Goal: Task Accomplishment & Management: Use online tool/utility

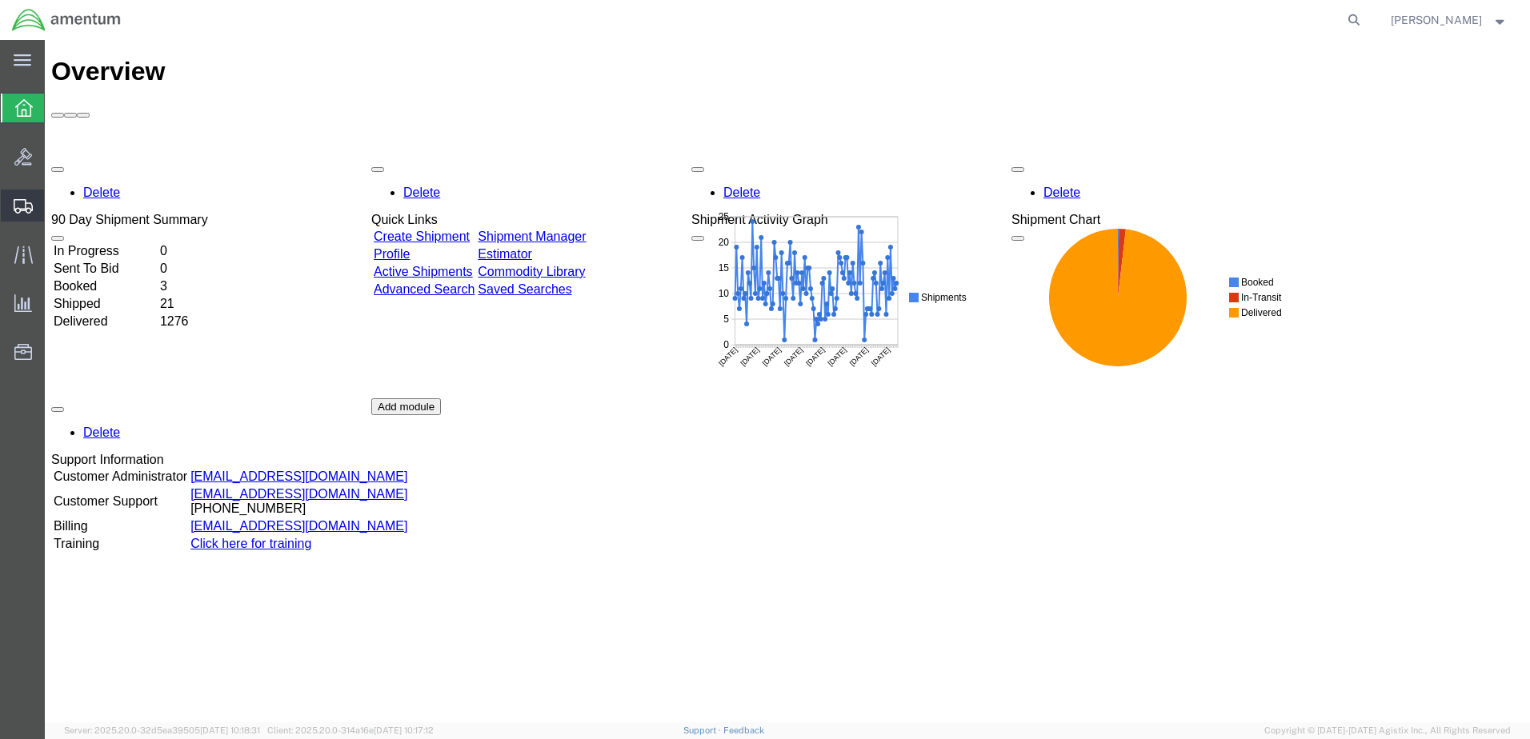
click at [0, 0] on span "Create Shipment" at bounding box center [0, 0] width 0 height 0
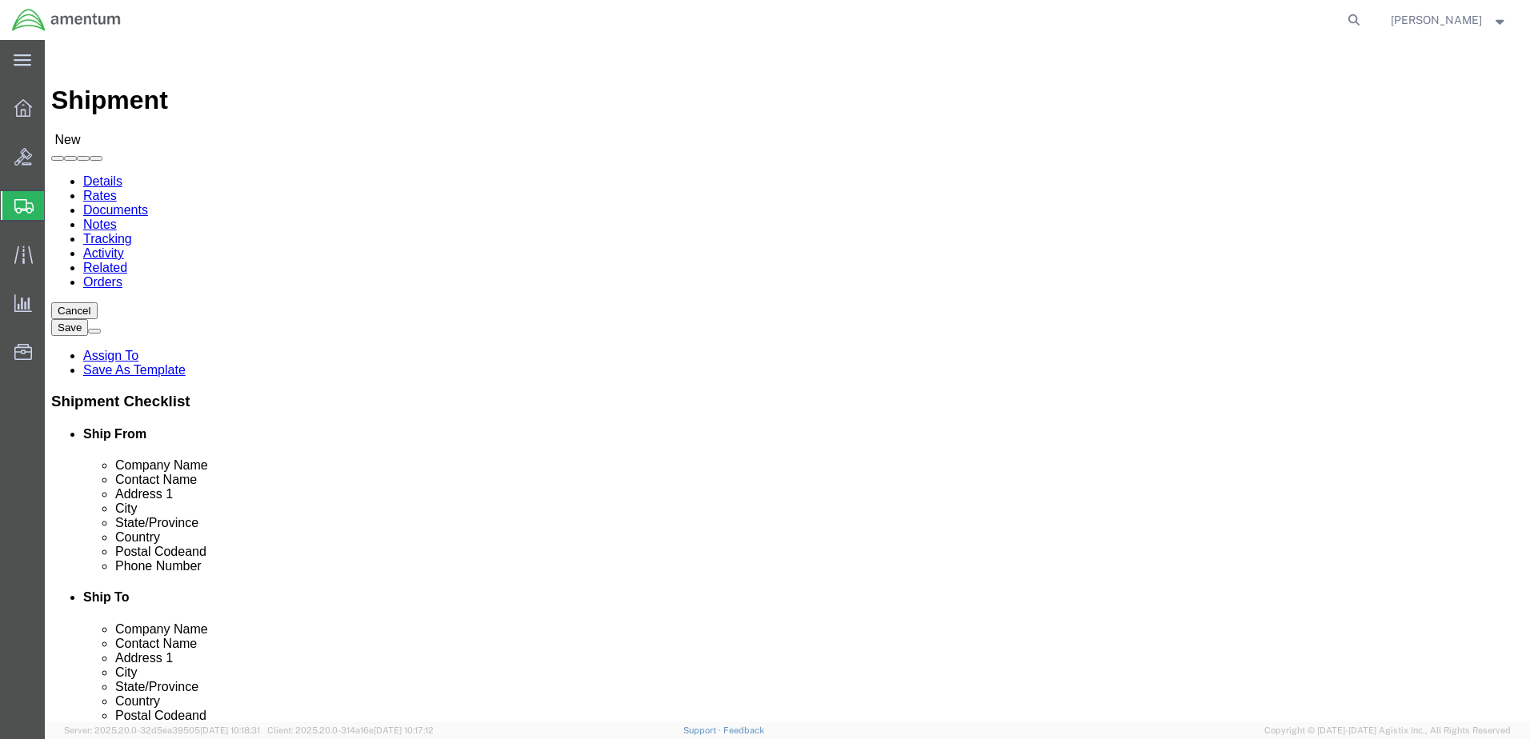
select select
select select "MYPROFILE"
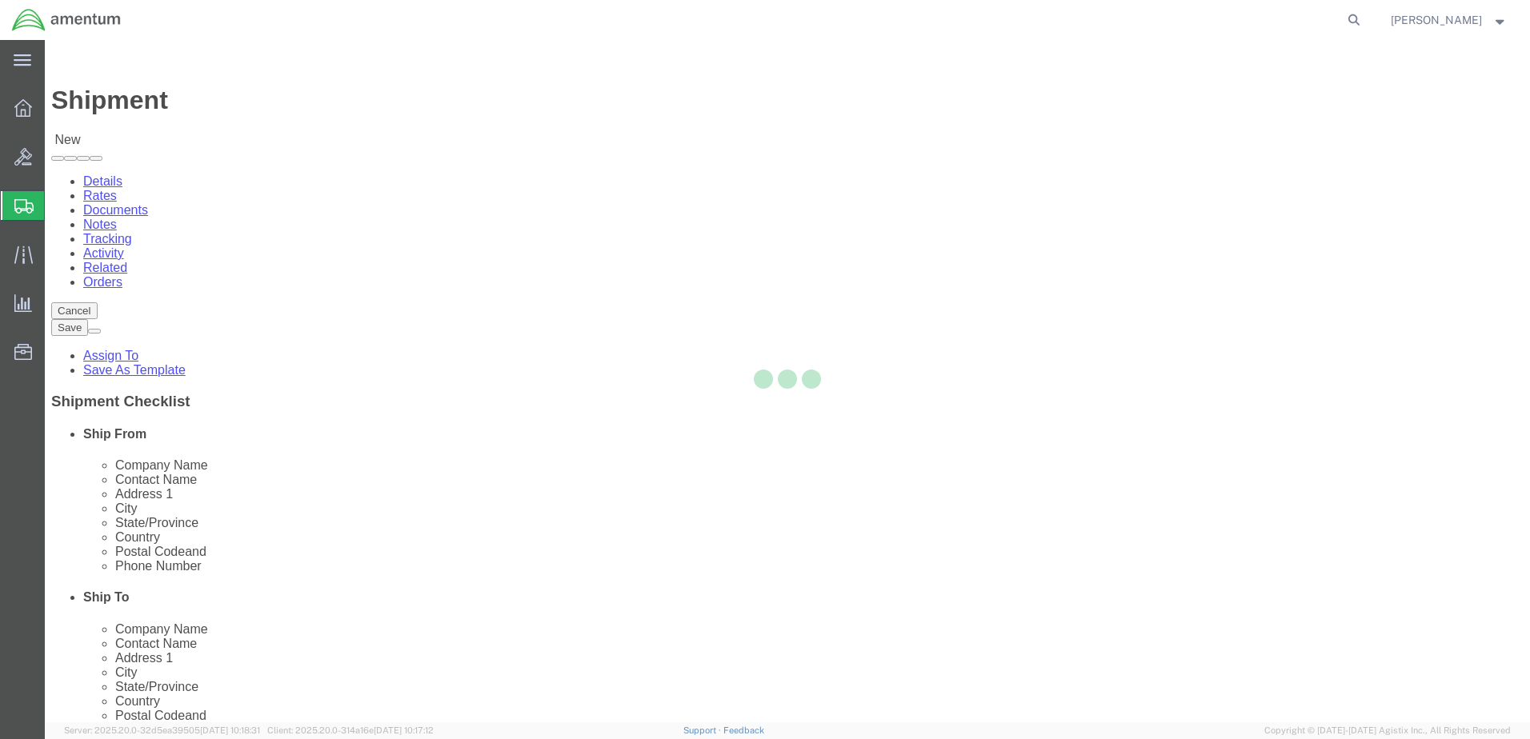
select select "[GEOGRAPHIC_DATA]"
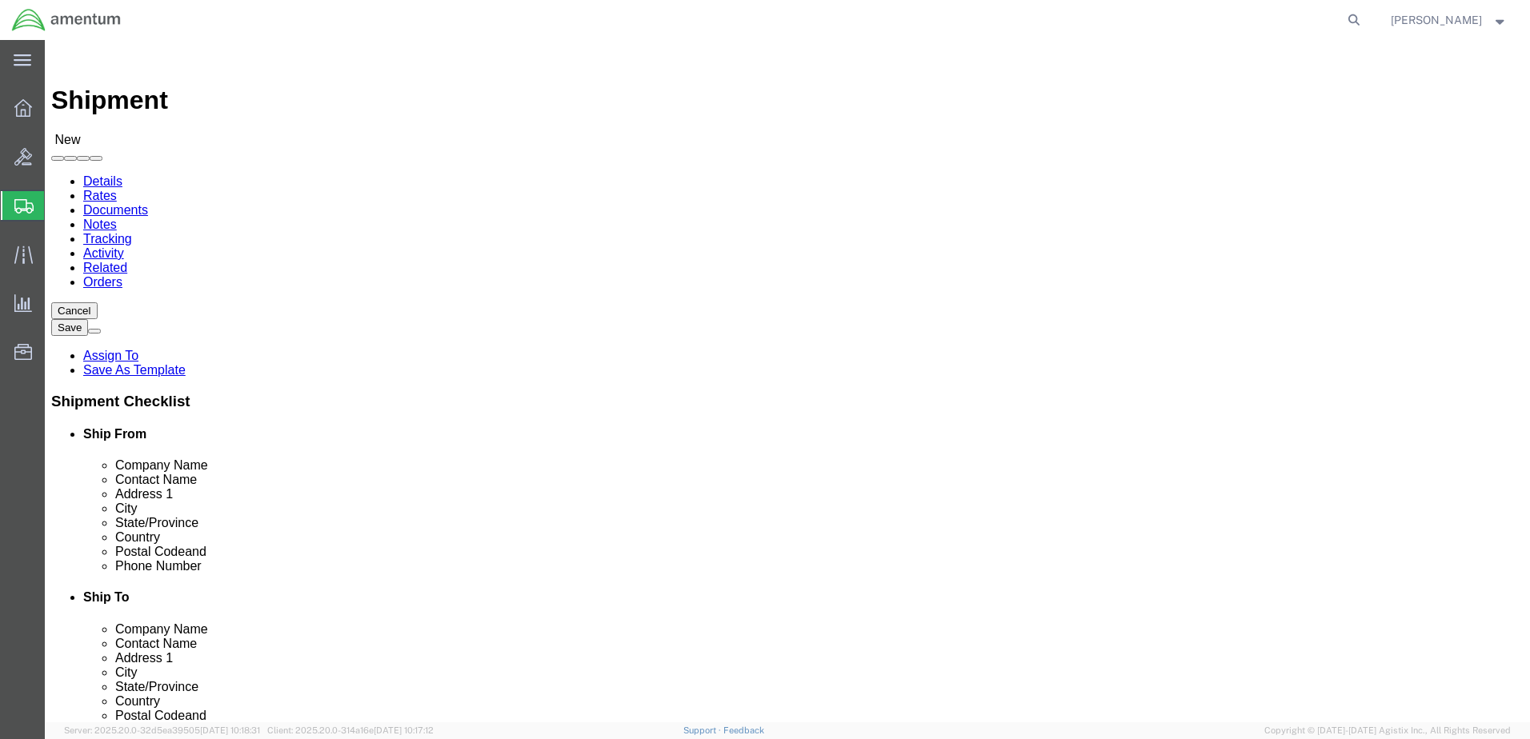
type input "EMI"
select select "49931"
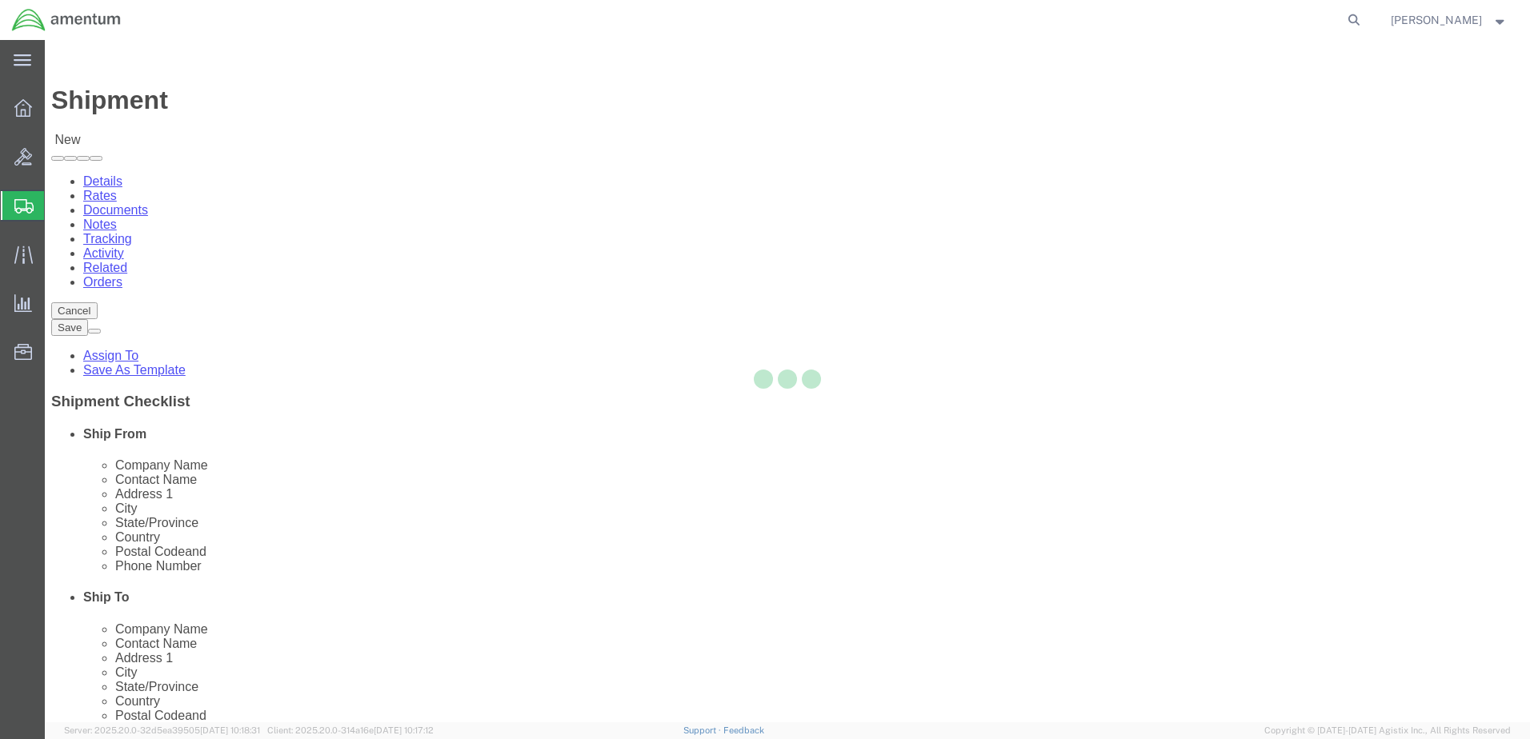
select select "FL"
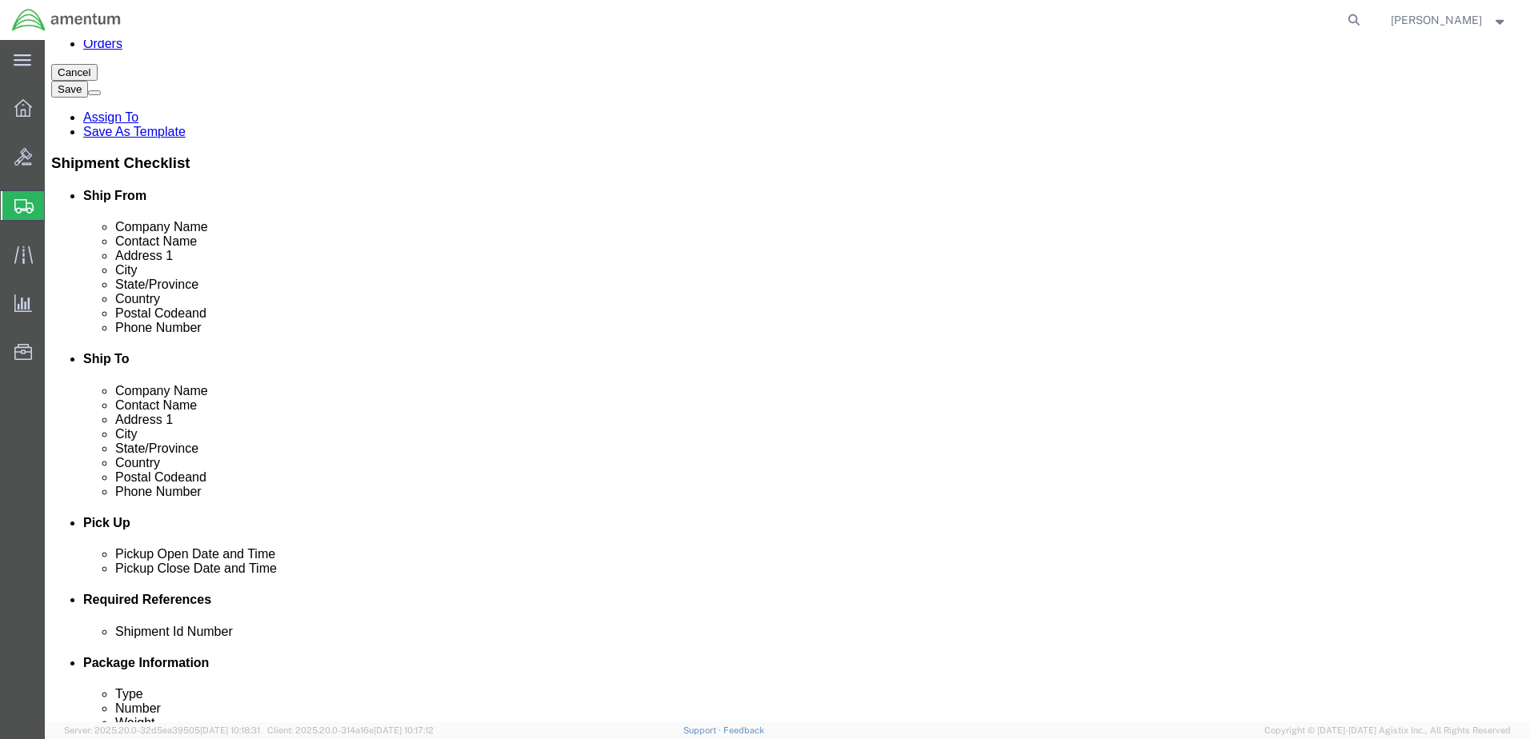
scroll to position [320, 0]
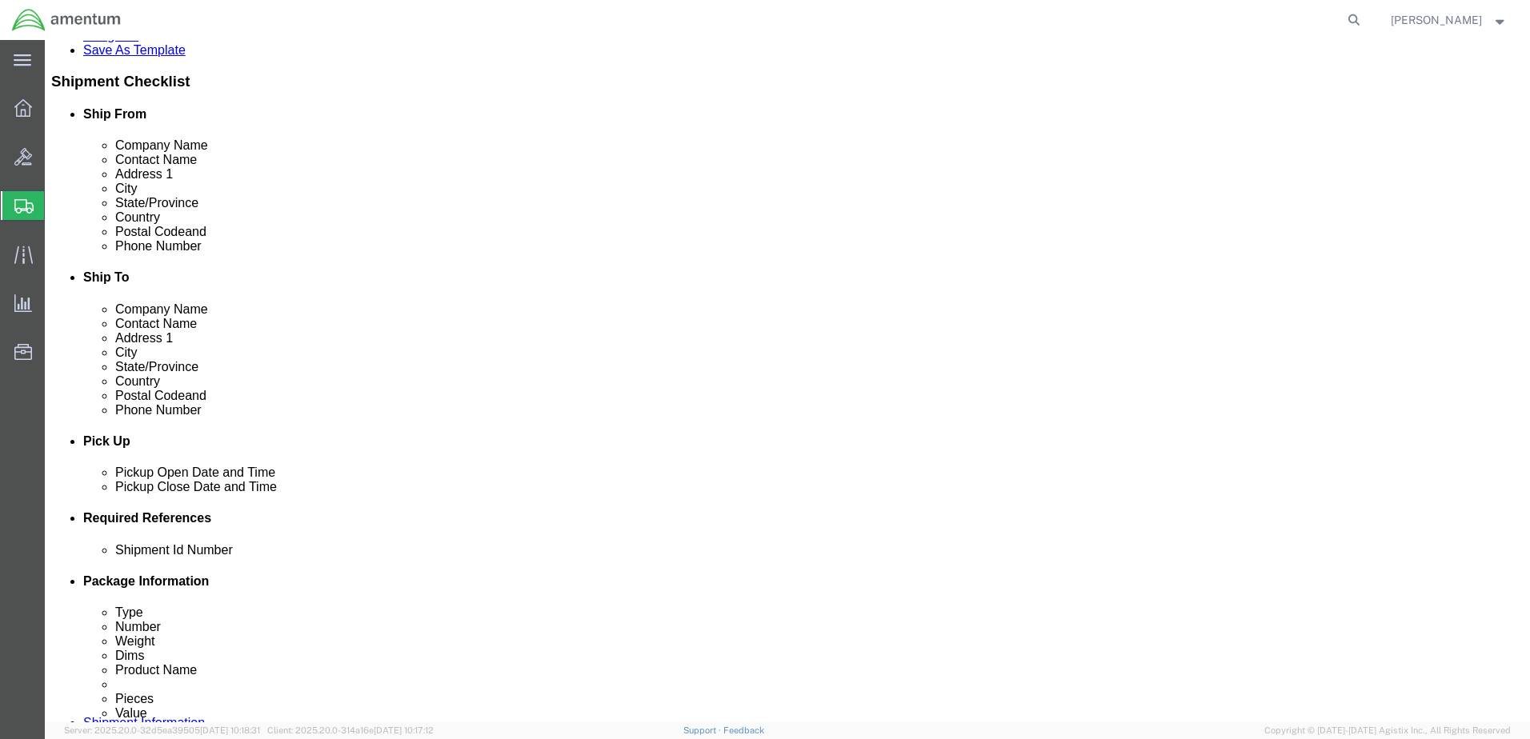
click div "[DATE] 12:00 PM"
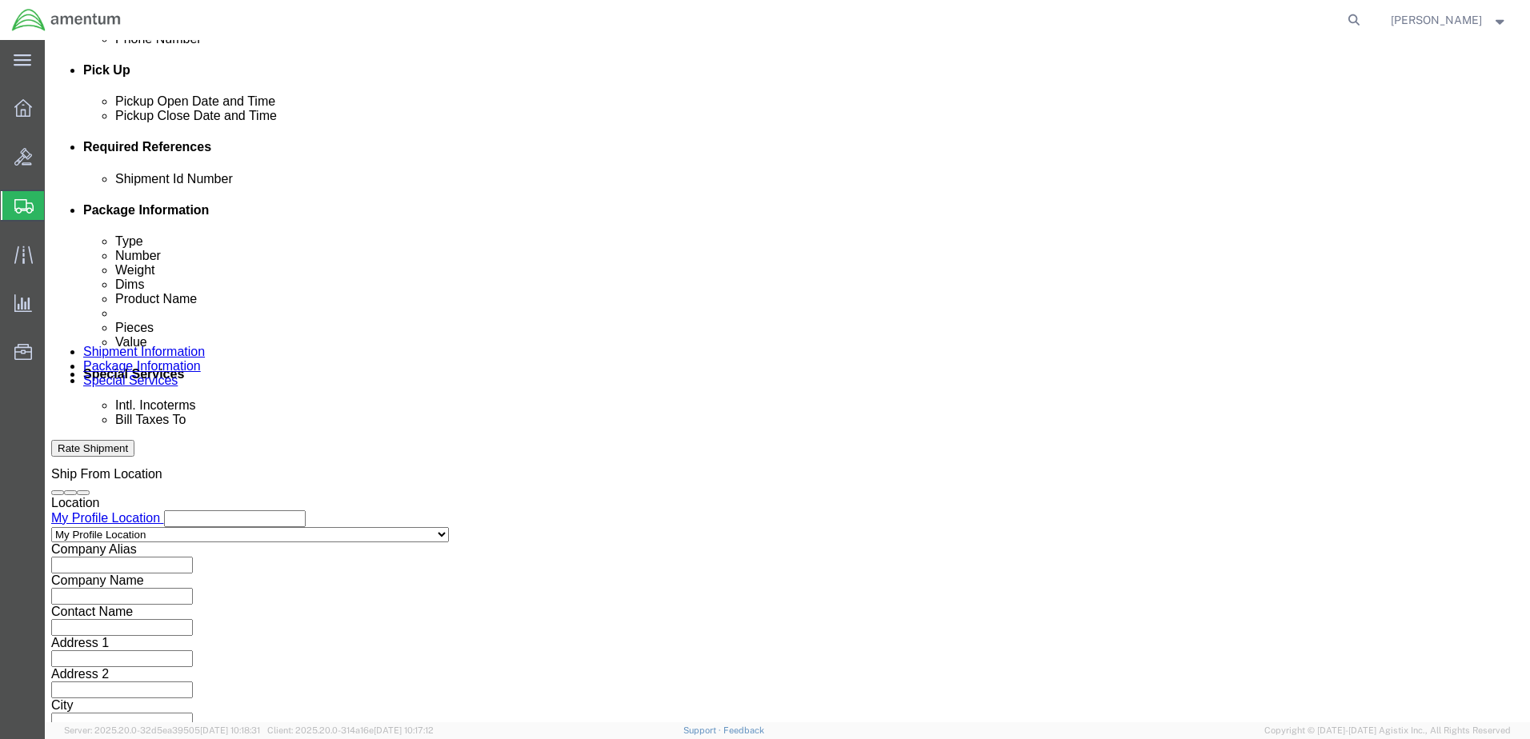
type input "2:30 PM"
click button "Apply"
click input "text"
type input "10825"
click button "Add reference"
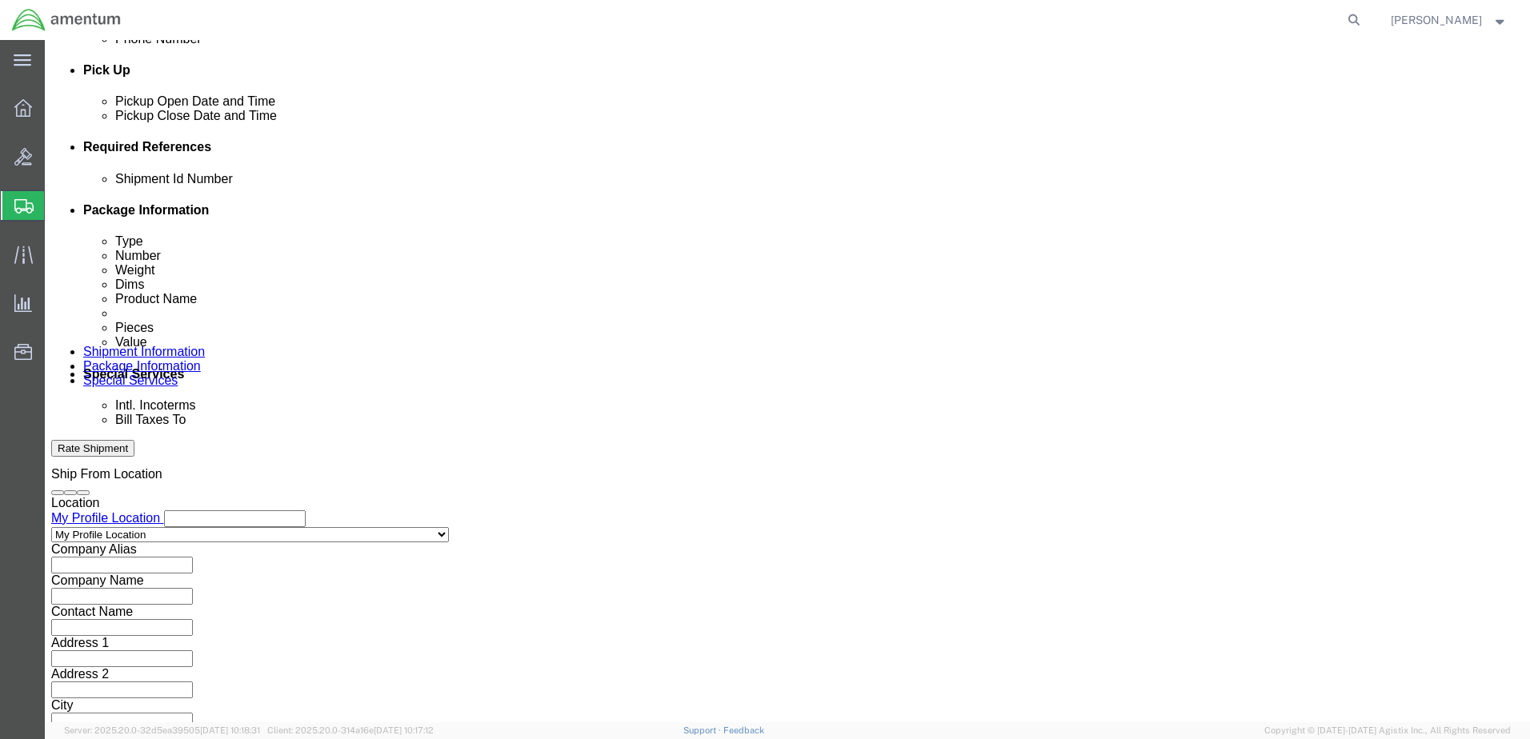
click select "Select Account Type Activity ID Airline Appointment Number ASN Batch Request # …"
select select "CUSTREF"
click select "Select Account Type Activity ID Airline Appointment Number ASN Batch Request # …"
click input "text"
type input "526-010221"
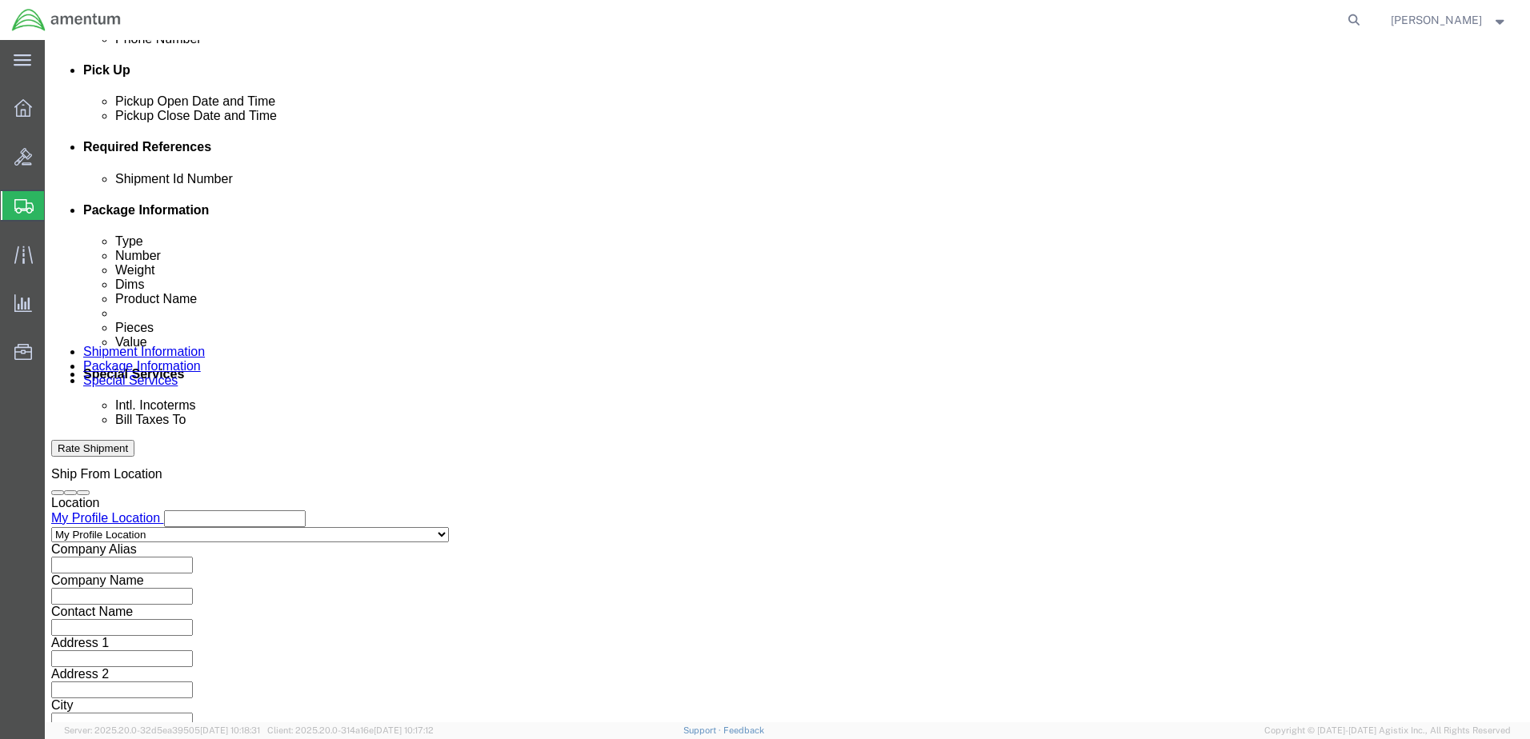
click button "Add reference"
click select "Select Account Type Activity ID Airline Appointment Number ASN Batch Request # …"
select select "DEPT"
click select "Select Account Type Activity ID Airline Appointment Number ASN Batch Request # …"
click input "text"
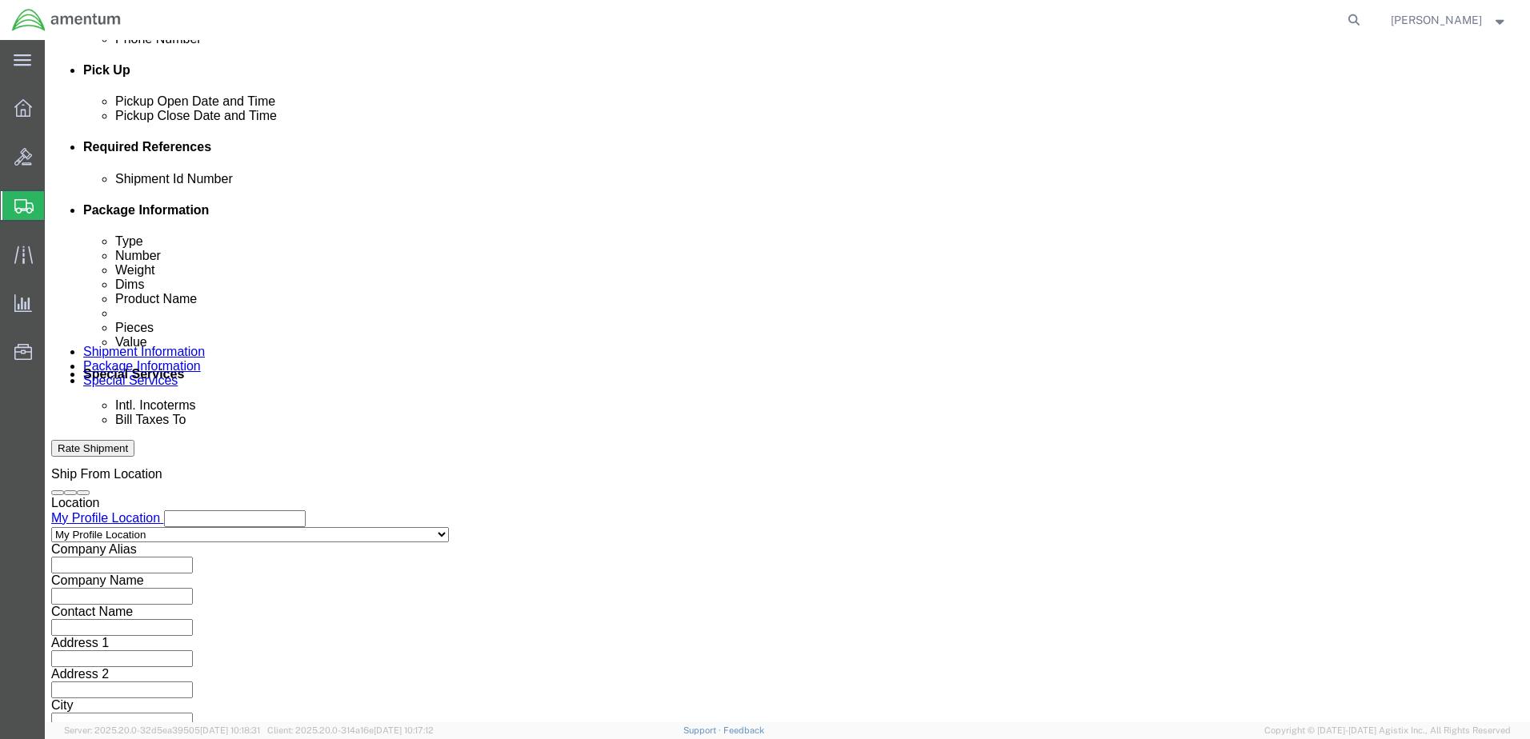
type input "CBP"
click div "References Add reference"
click select "Select Air Less than Truckload Multi-Leg Ocean Freight Rail Small Parcel Truckl…"
select select "SMAL"
click select "Select Air Less than Truckload Multi-Leg Ocean Freight Rail Small Parcel Truckl…"
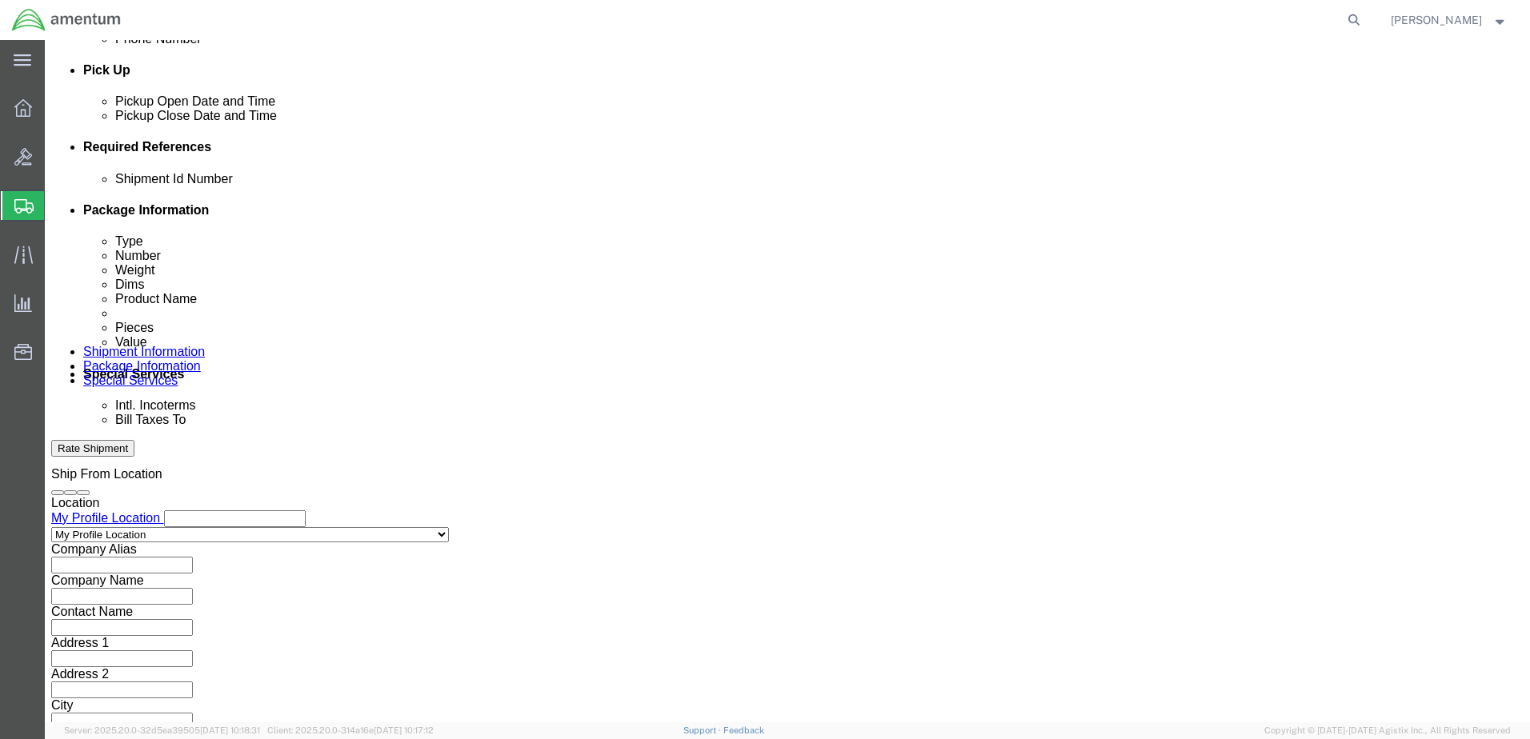
click button "Continue"
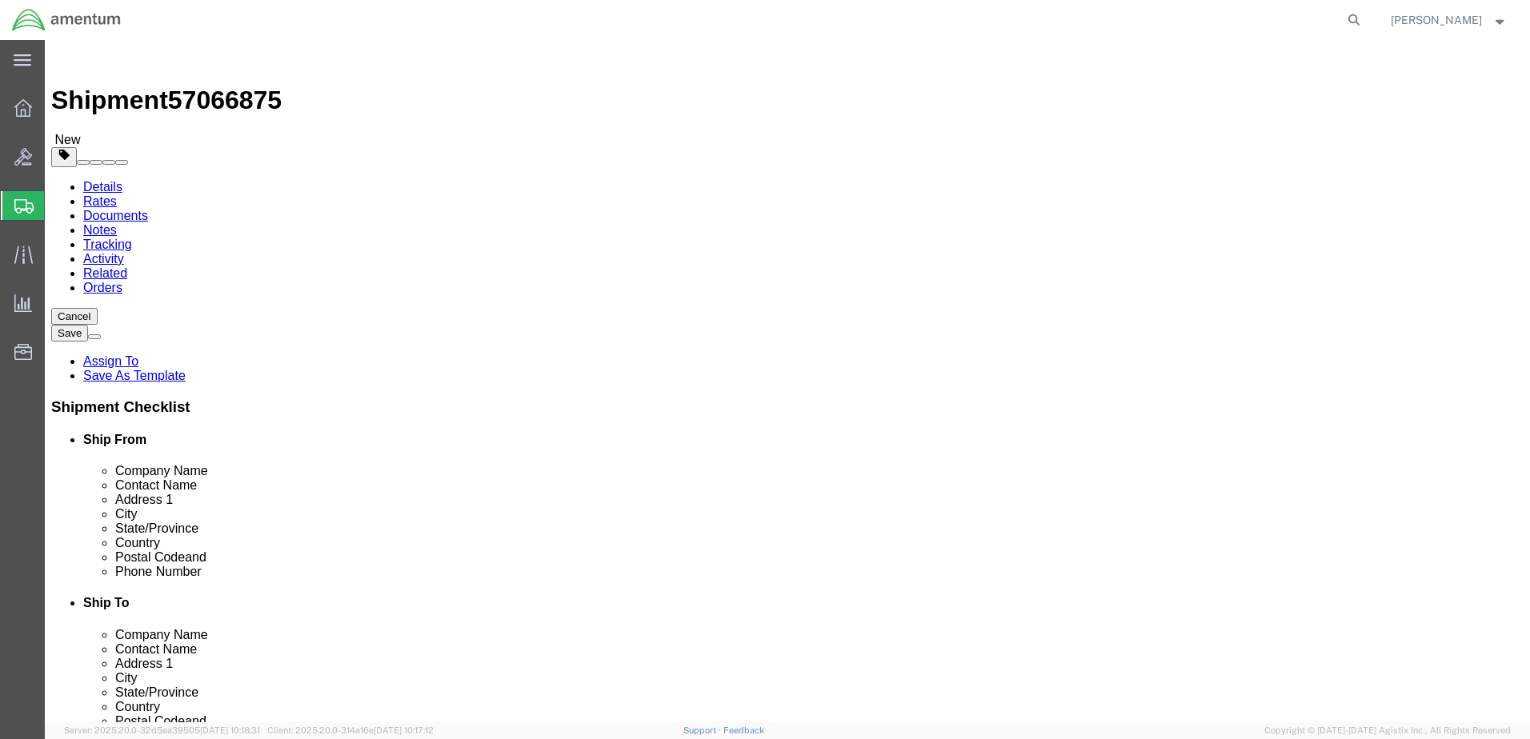
click select "Select Bale(s) Basket(s) Bolt(s) Bottle(s) Buckets Bulk Bundle(s) Can(s) Cardbo…"
select select "SBX"
click select "Select Bale(s) Basket(s) Bolt(s) Bottle(s) Buckets Bulk Bundle(s) Can(s) Cardbo…"
type input "12.25"
type input "11.00"
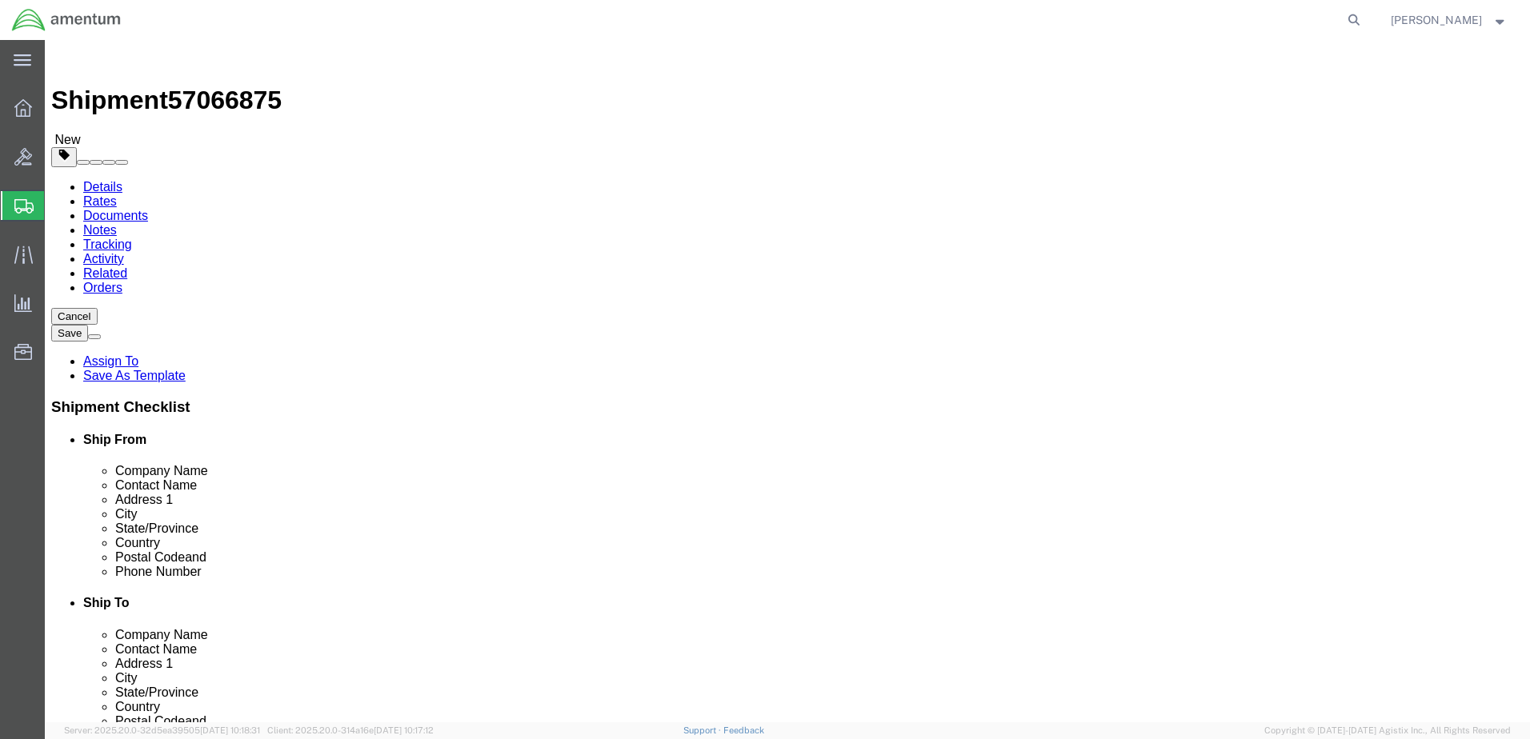
type input "1.50"
click input "0.00"
type input "0"
type input "1"
click div "Ship. t°"
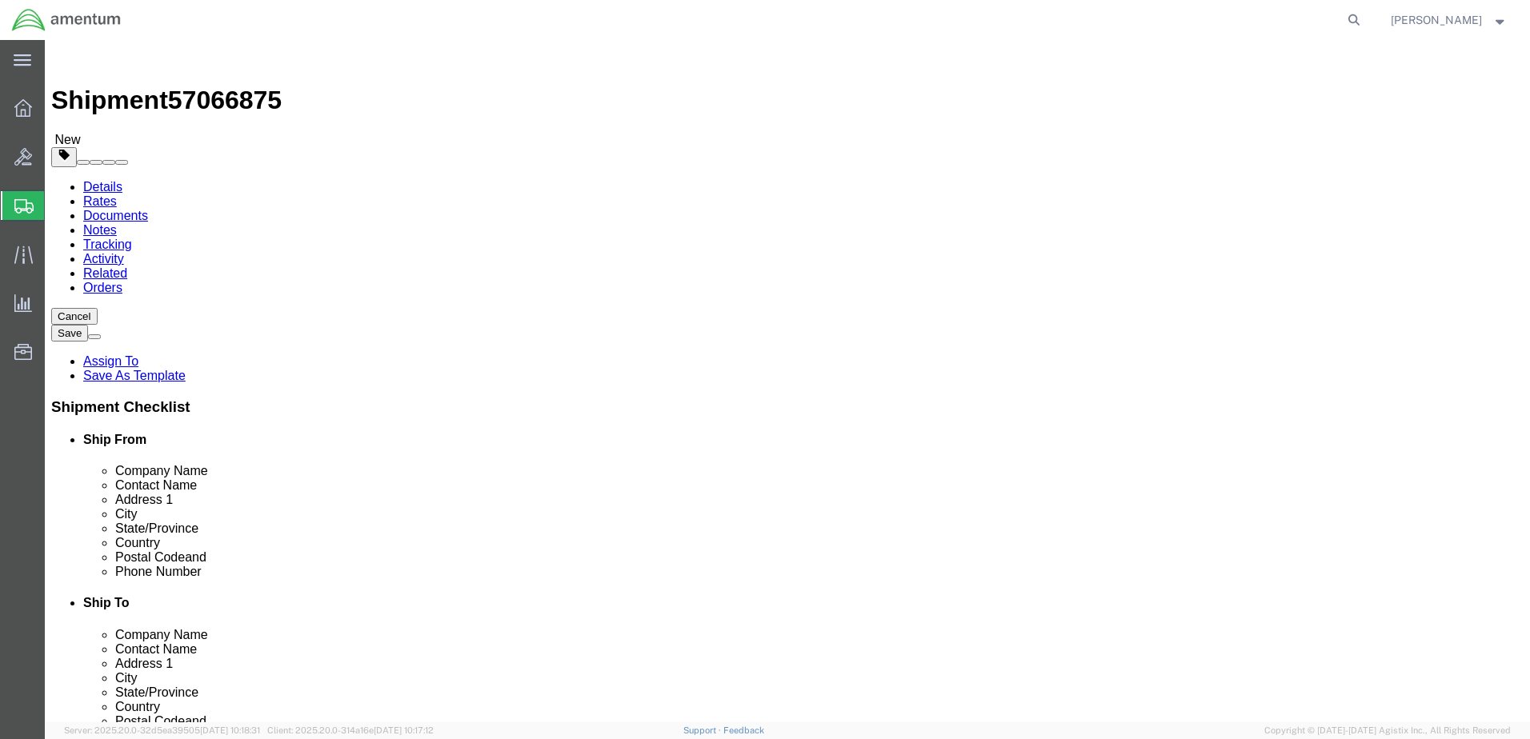
click link "Add Content"
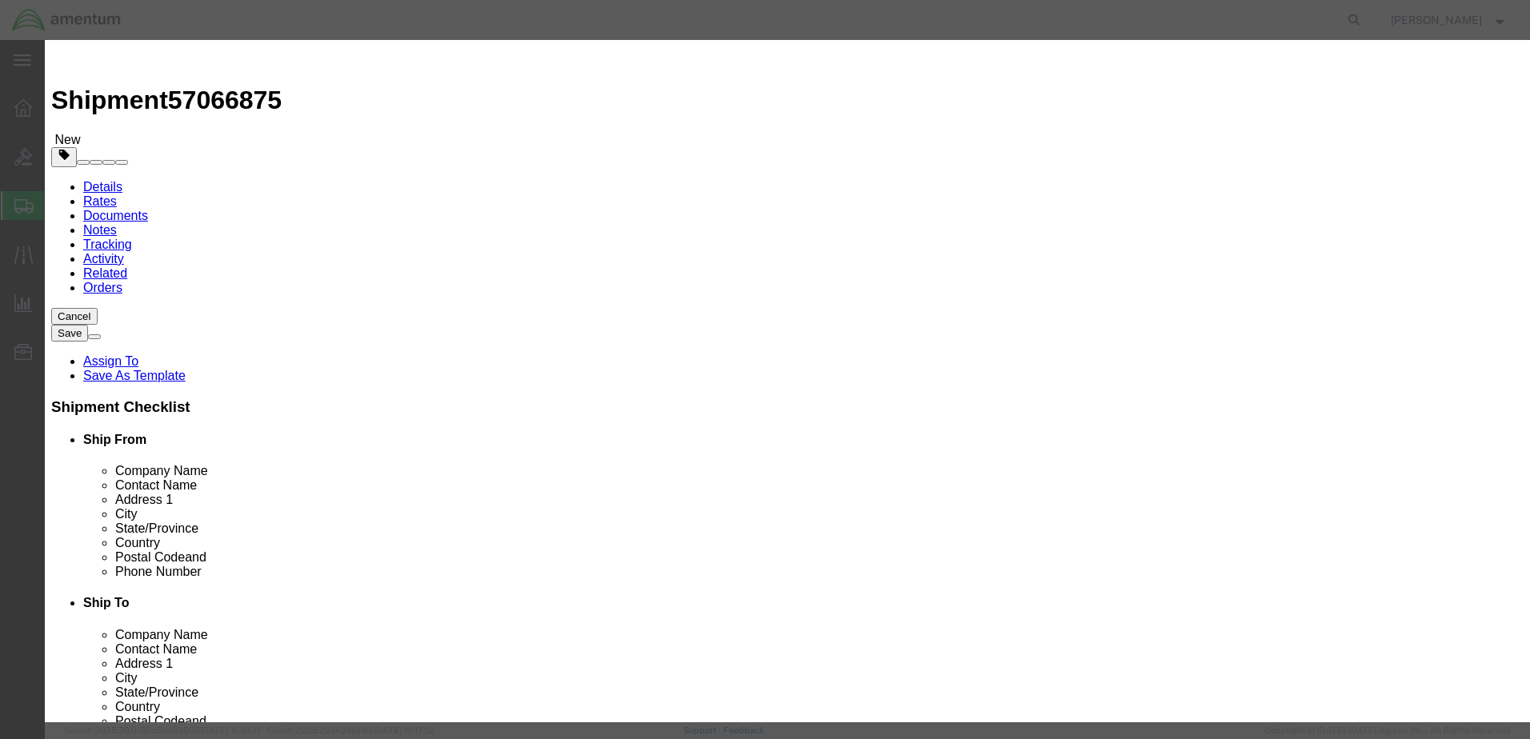
click input "text"
type input "BEARING SLEEVE"
type input "2"
type input "625.76"
select select "USD"
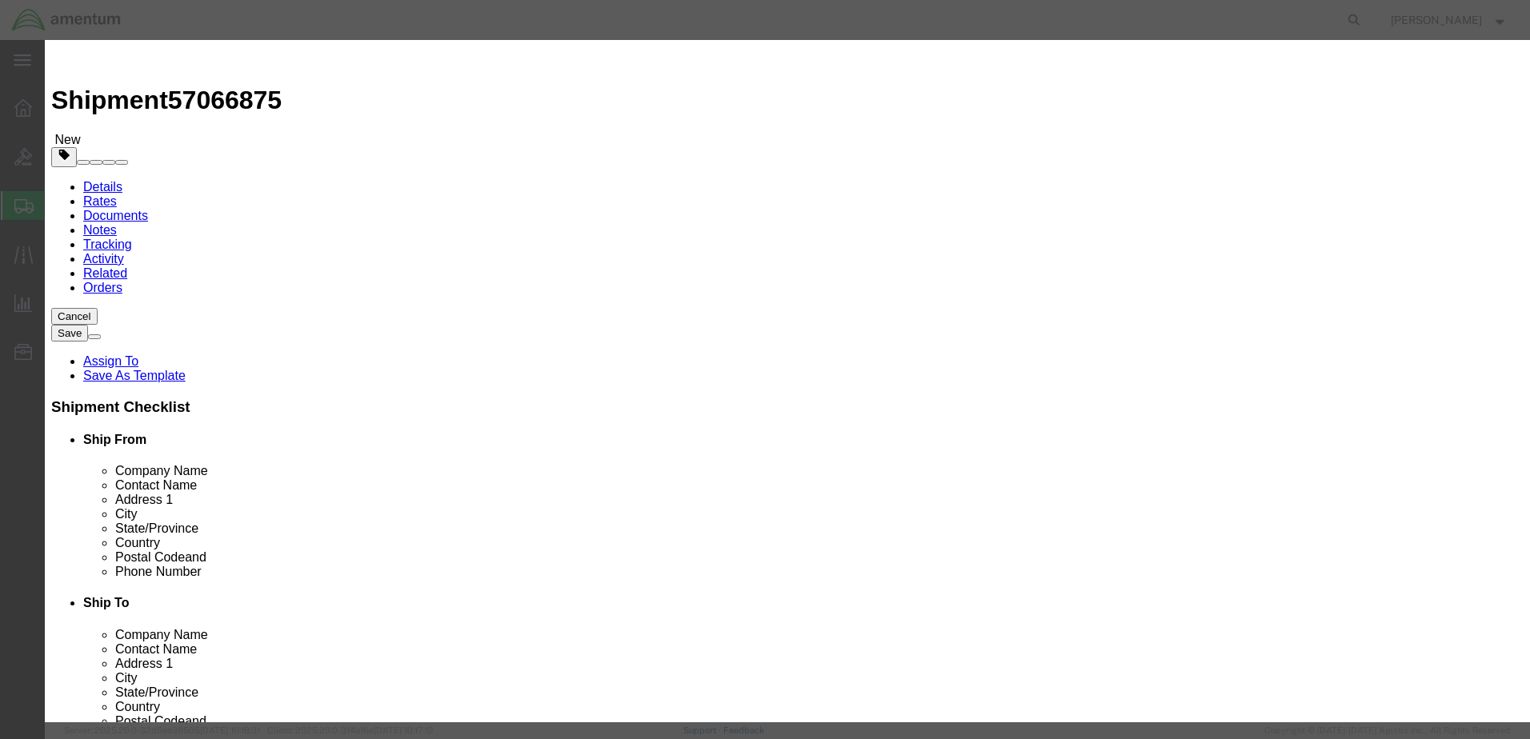
click button "Save & Close"
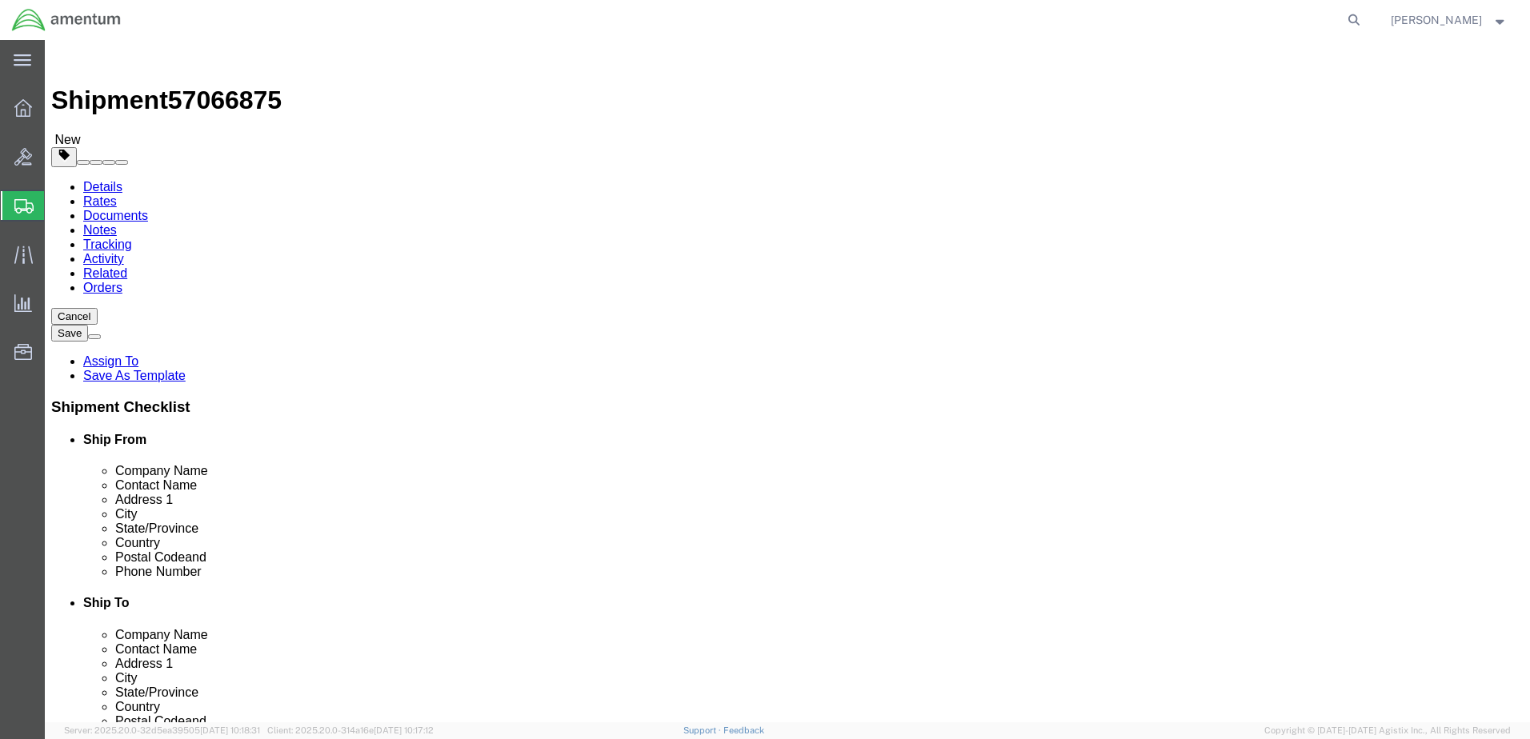
click button "Continue"
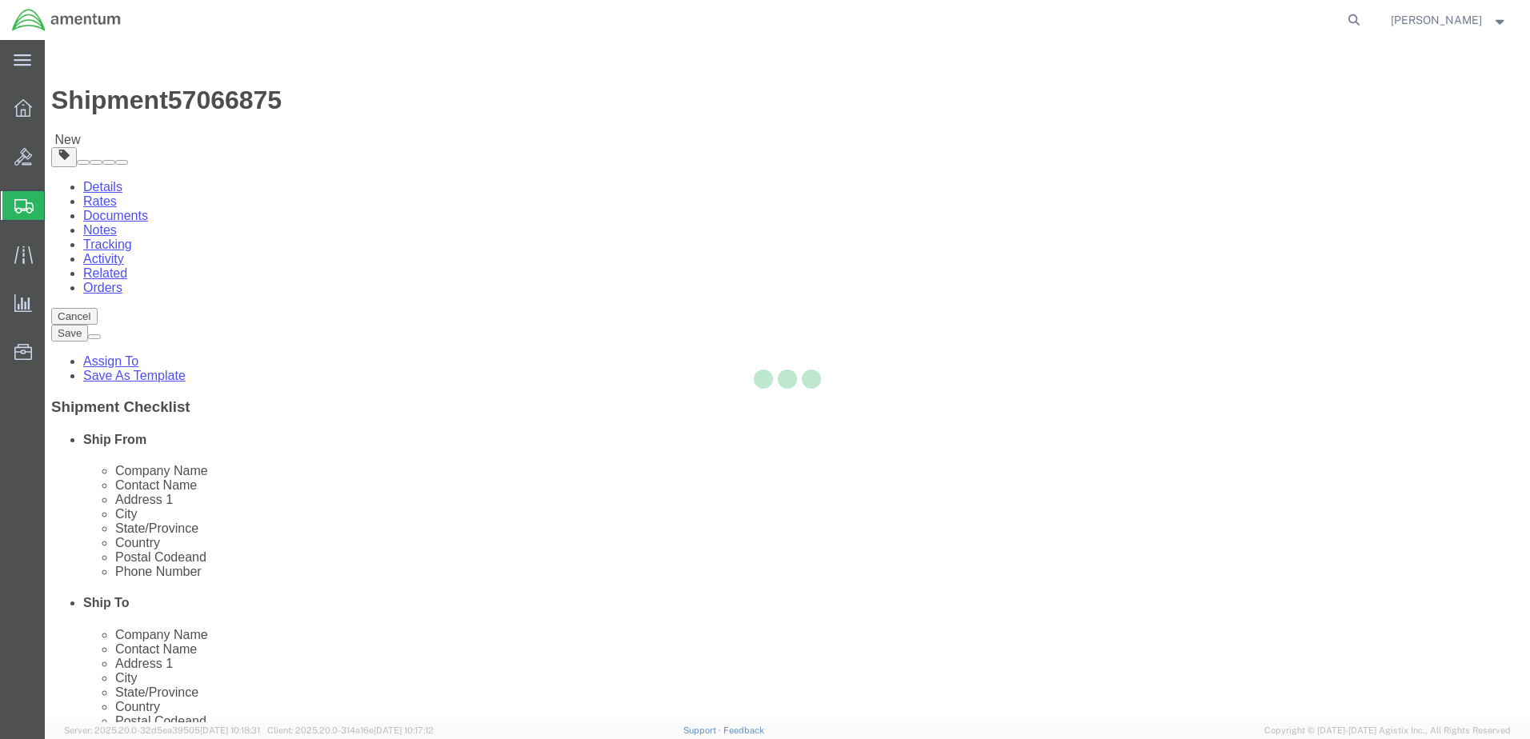
select select
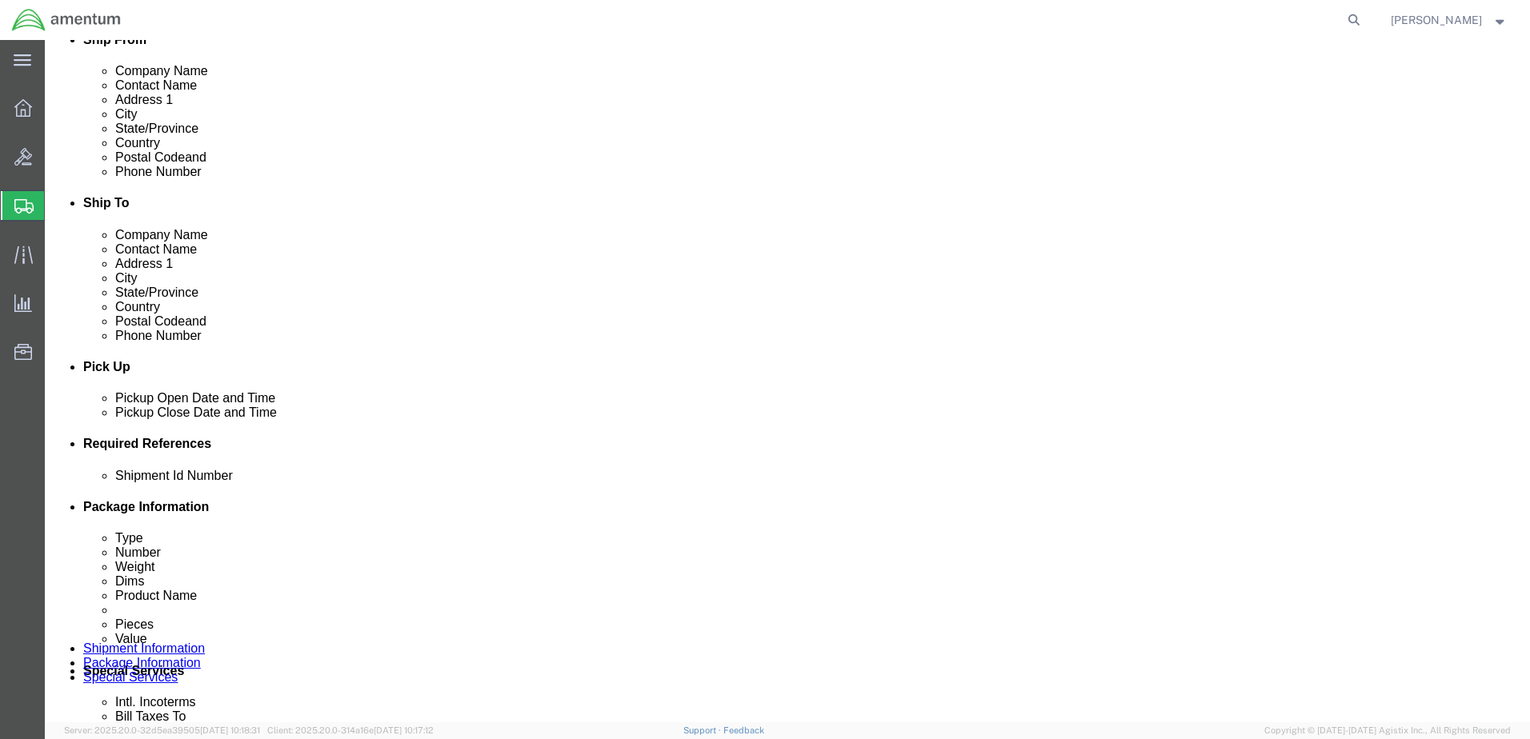
scroll to position [480, 0]
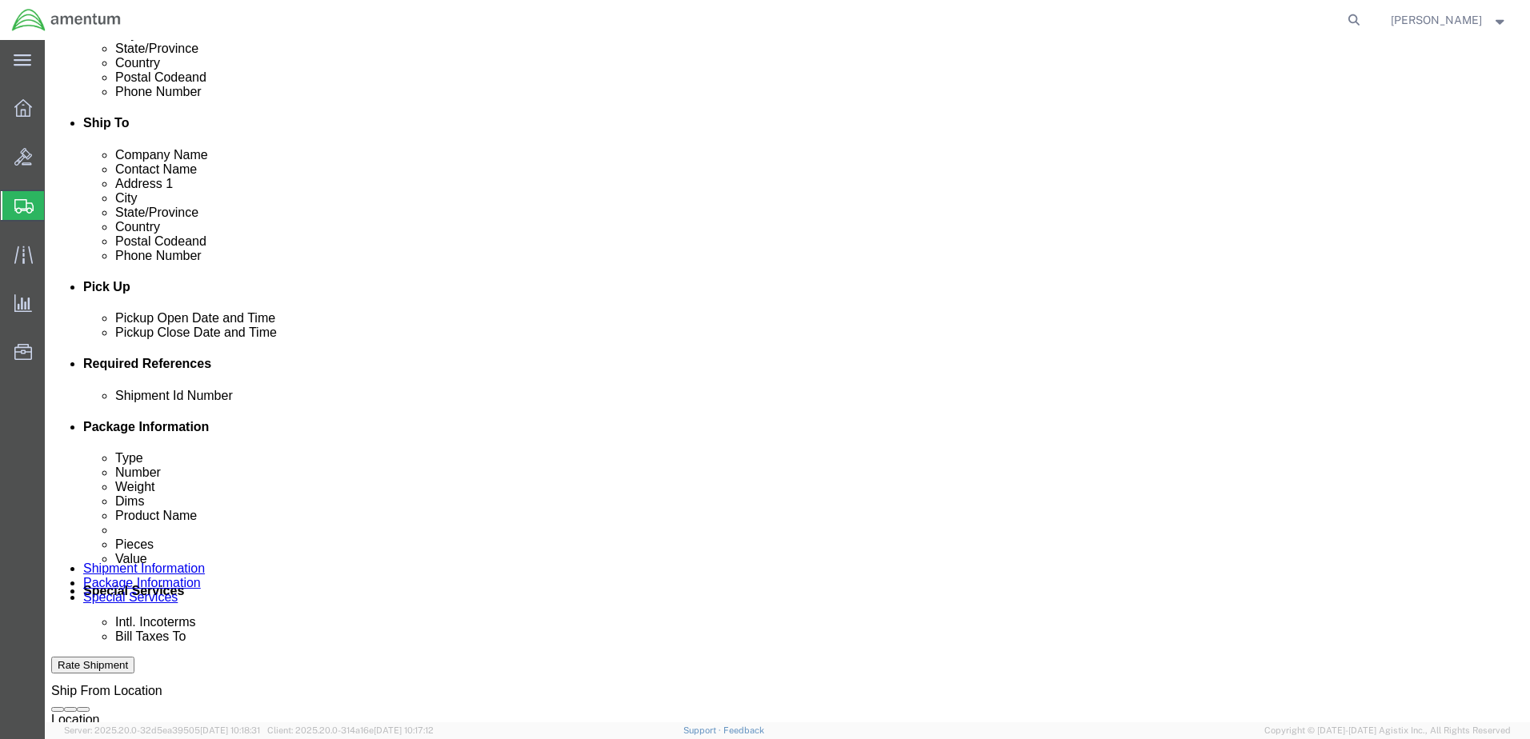
click select "Select Buyer Cost Center Department Operations Number Order Number Sales Person"
select select "COSTCENTER"
click select "Select Buyer Cost Center Department Operations Number Order Number Sales Person"
type input "6118.04.03.2219.000.ELP.0000"
click select "Select Recipient Account Sender/Shipper Third Party Account"
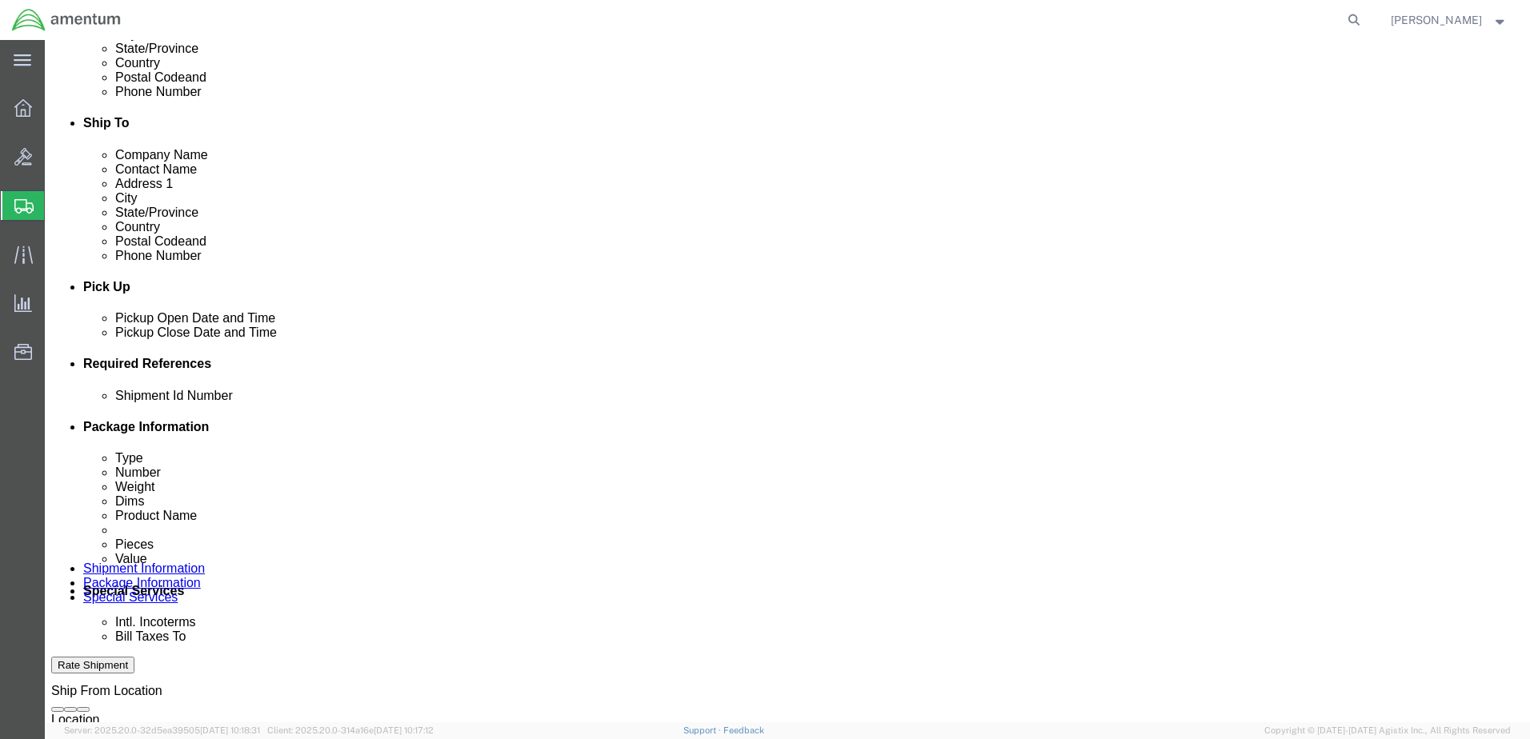
select select "SHIP"
click select "Select Recipient Account Sender/Shipper Third Party Account"
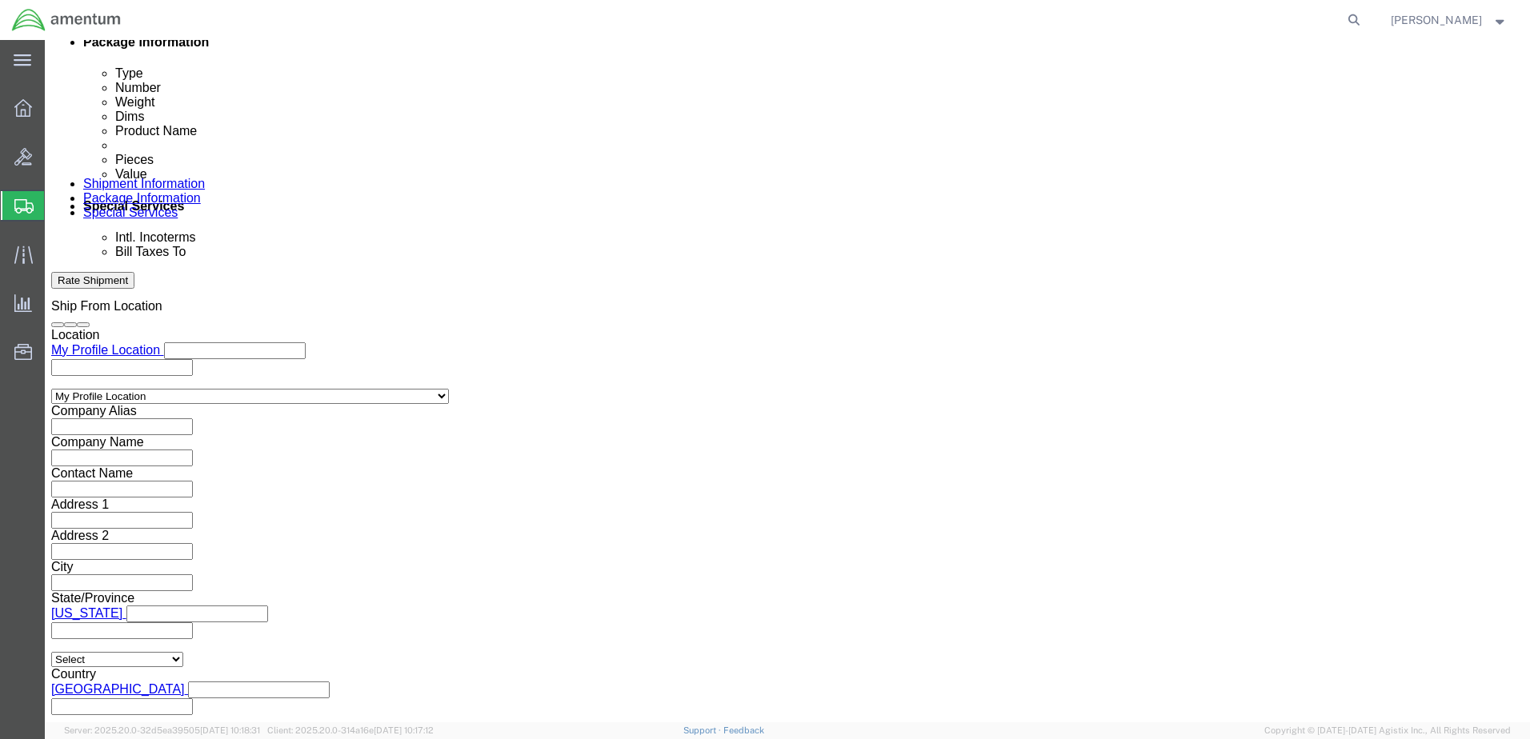
scroll to position [880, 0]
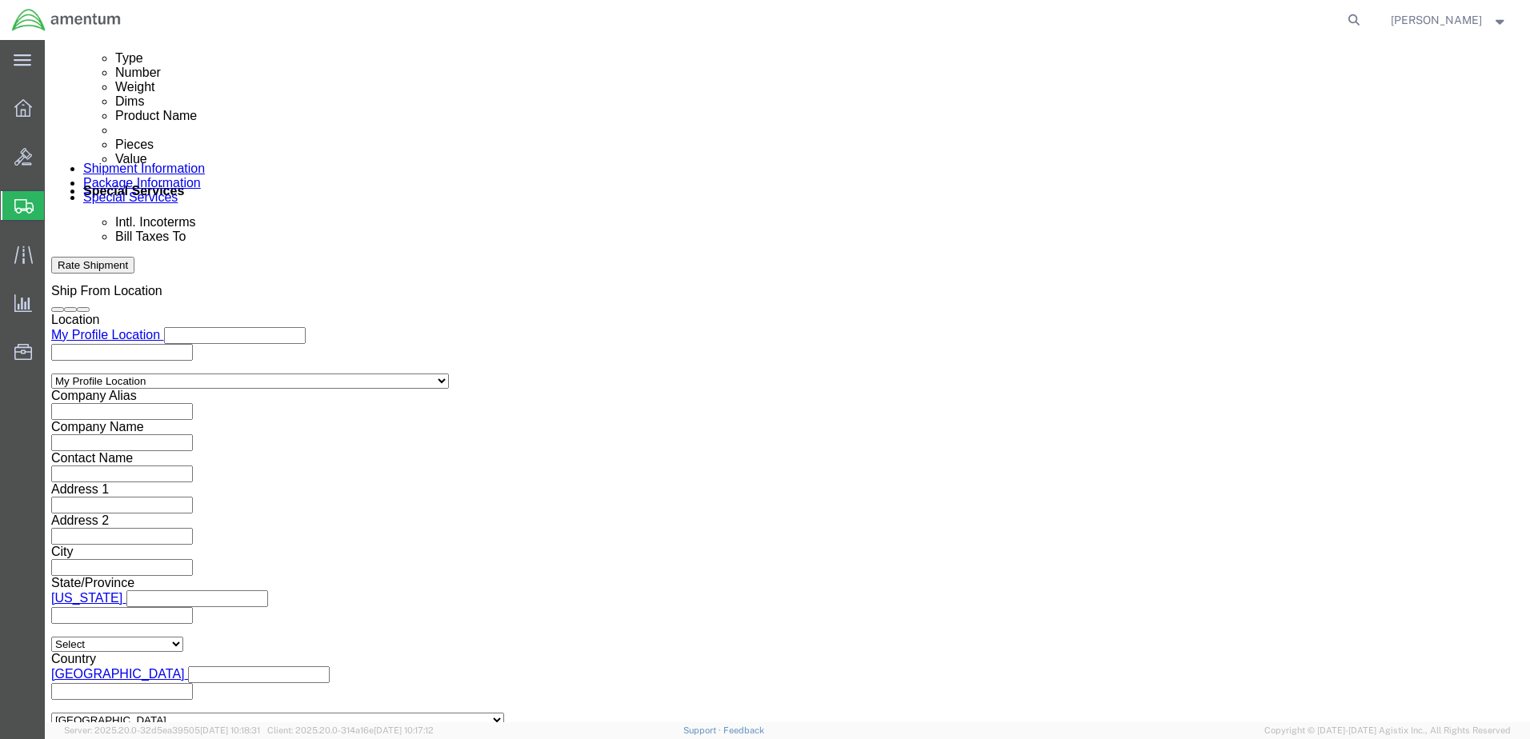
click input "text"
type input "[PERSON_NAME][EMAIL_ADDRESS][DOMAIN_NAME]"
type input "[PERSON_NAME].N"
type input "[PERSON_NAME][EMAIL_ADDRESS][DOMAIN_NAME],[PERSON_NAME][DOMAIN_NAME][EMAIL_ADDR…"
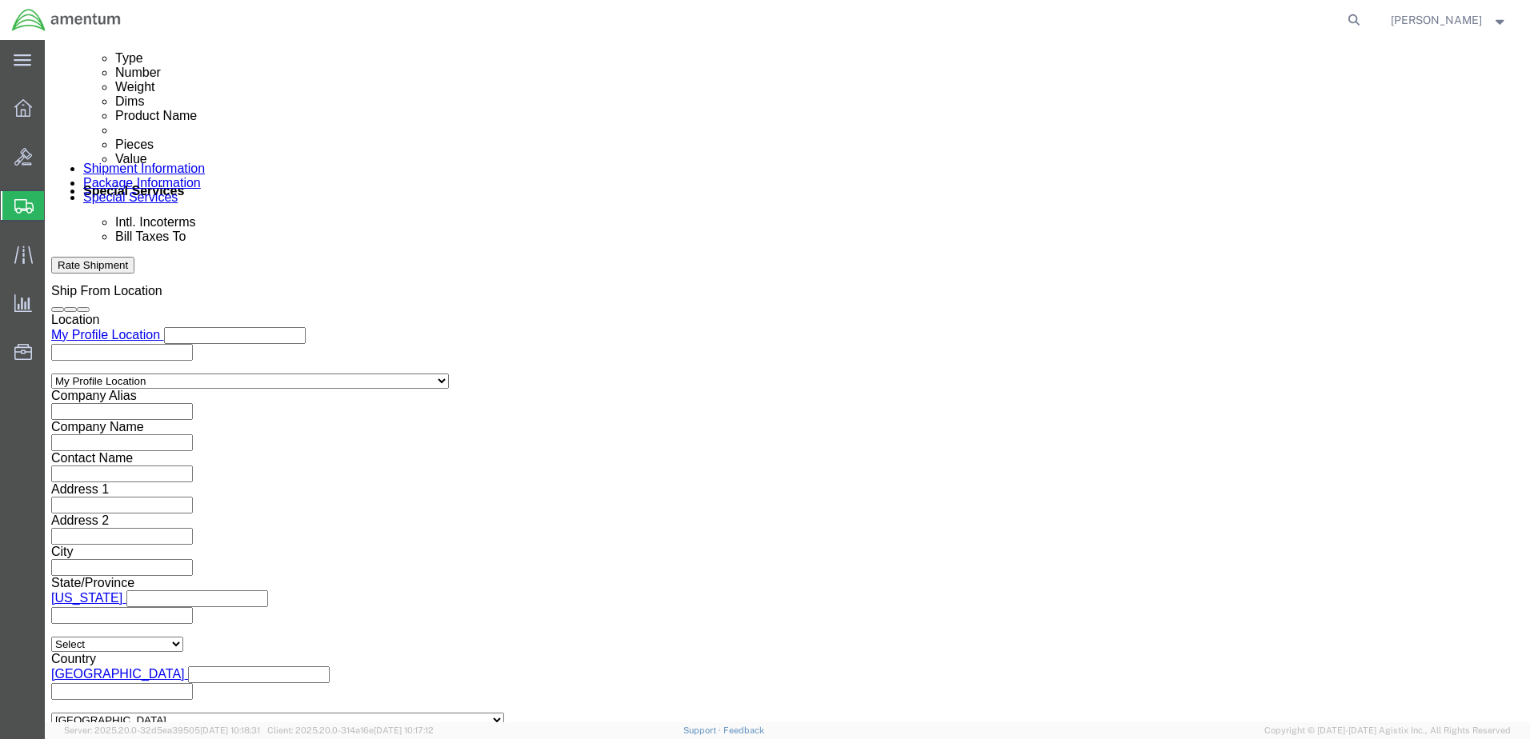
click button "Rate Shipment"
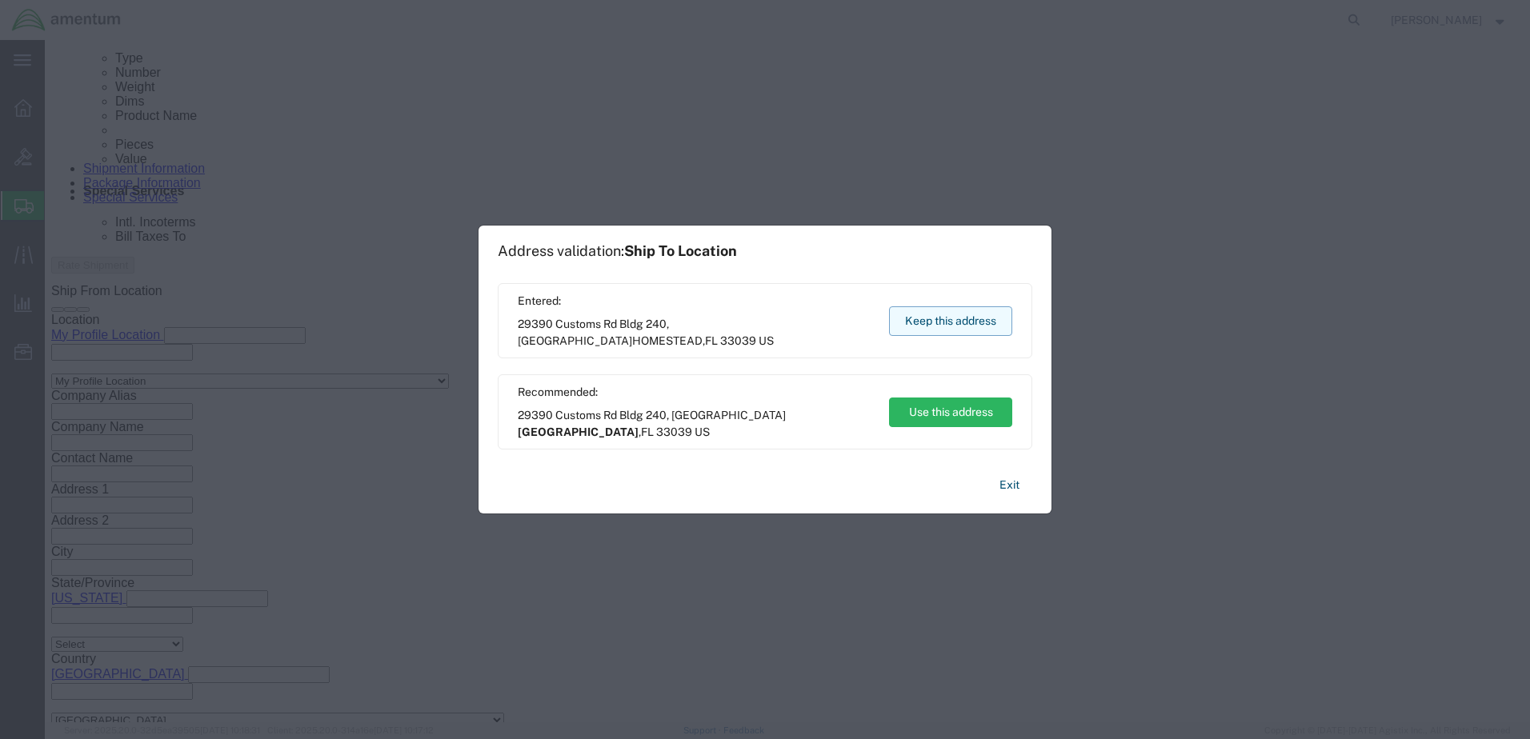
click at [952, 322] on button "Keep this address" at bounding box center [950, 321] width 123 height 30
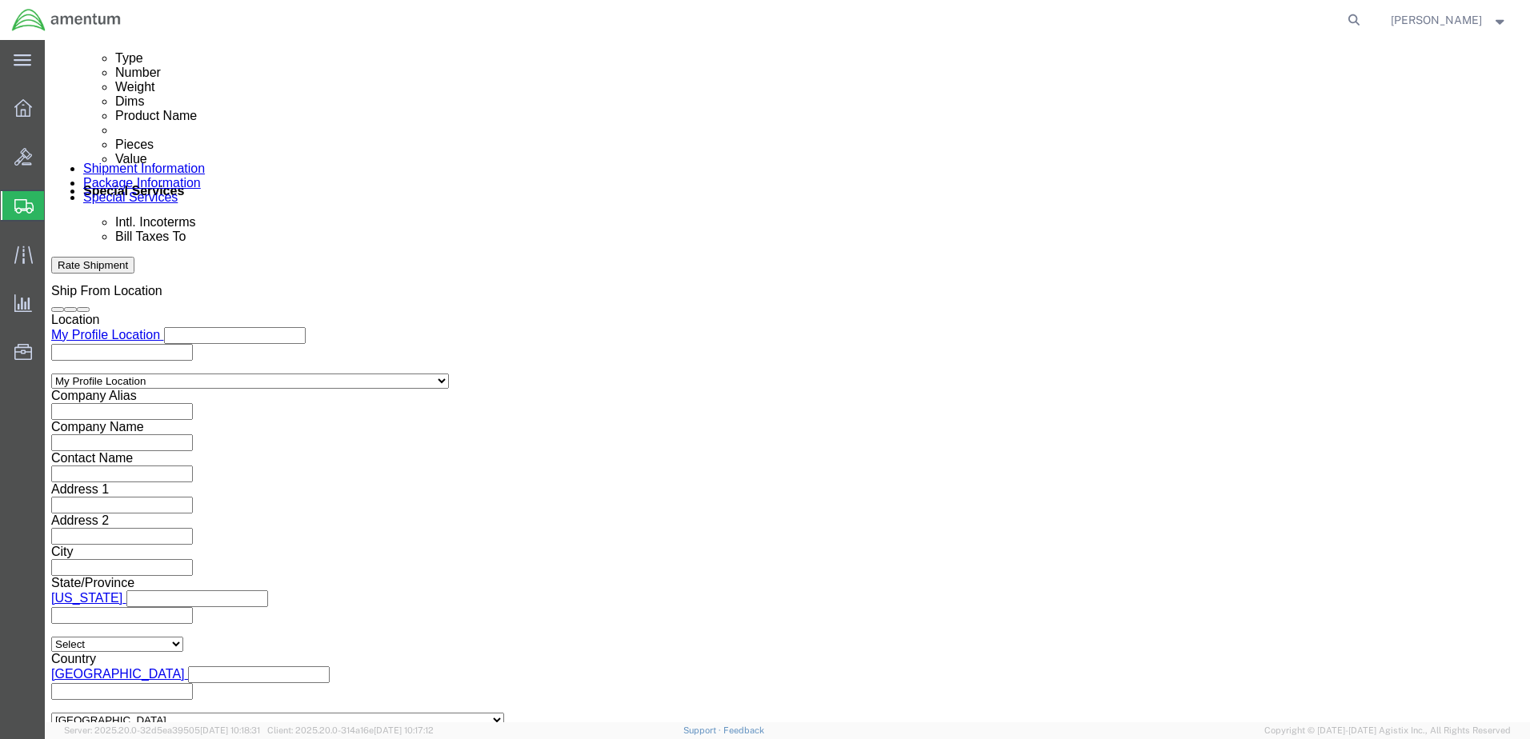
click div
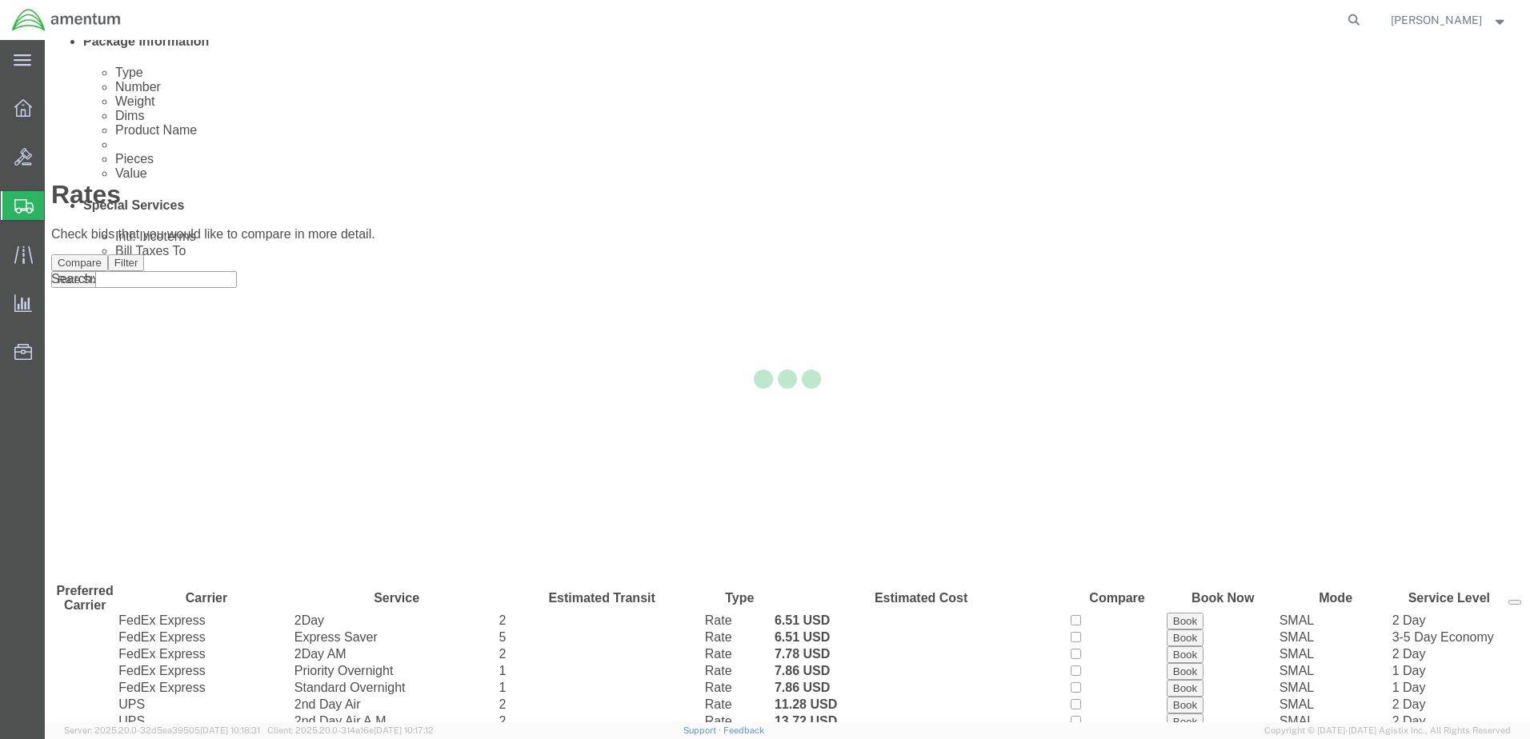
scroll to position [0, 0]
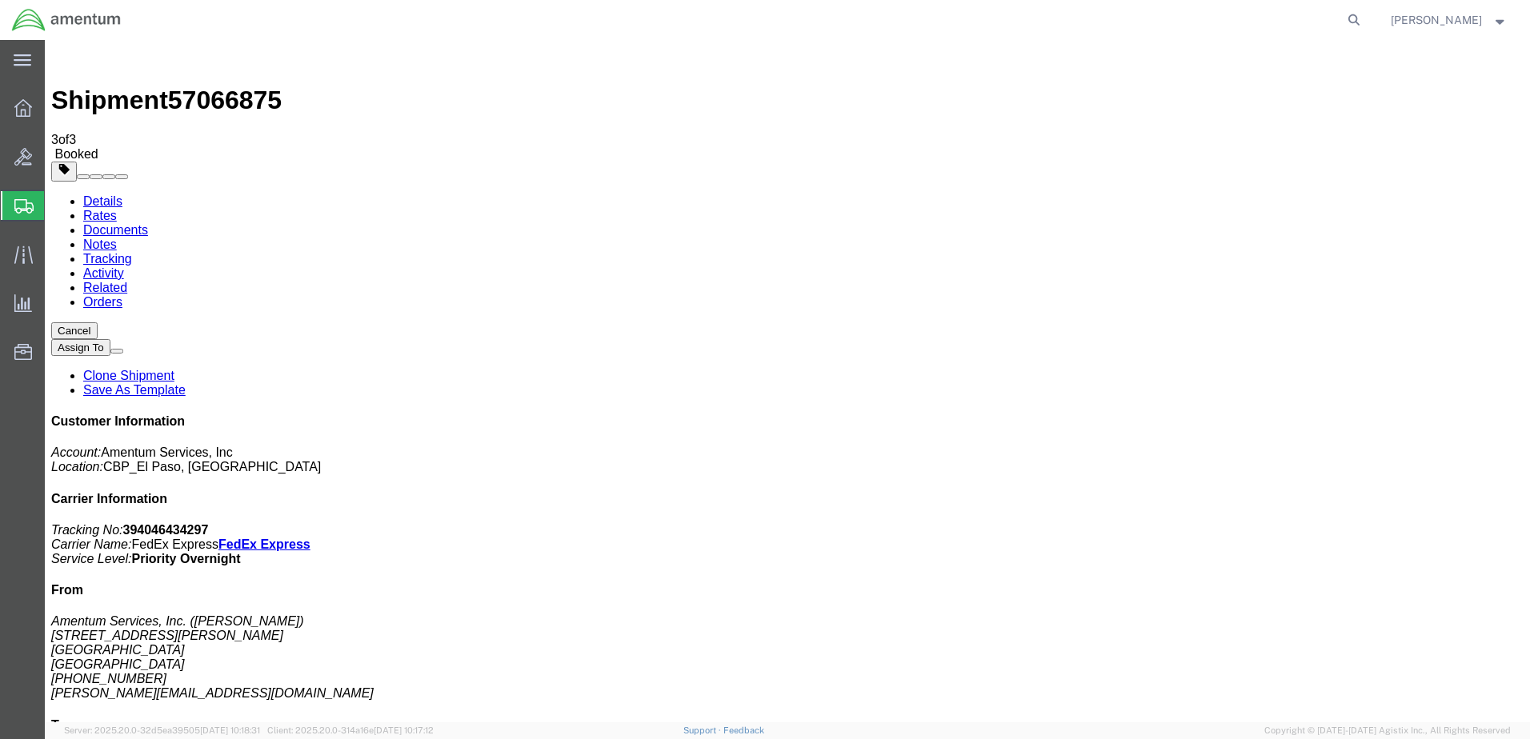
click at [95, 194] on link "Details" at bounding box center [102, 201] width 39 height 14
click link "Schedule pickup request"
click link "Documents"
